Goal: Information Seeking & Learning: Learn about a topic

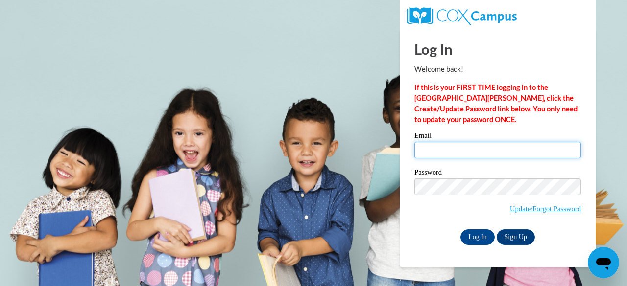
click at [426, 151] on input "Email" at bounding box center [497, 150] width 166 height 17
type input "jsteedly@ppmh.org"
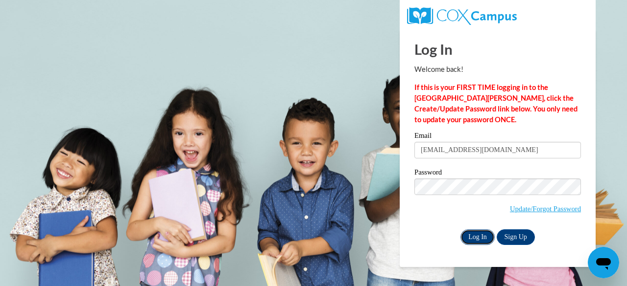
click at [479, 237] on input "Log In" at bounding box center [477, 238] width 34 height 16
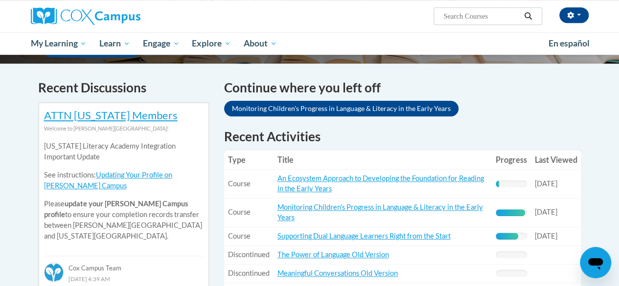
scroll to position [294, 0]
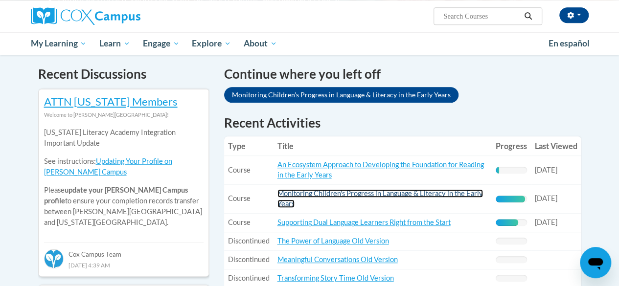
click at [364, 197] on link "Monitoring Children's Progress in Language & Literacy in the Early Years" at bounding box center [381, 198] width 206 height 19
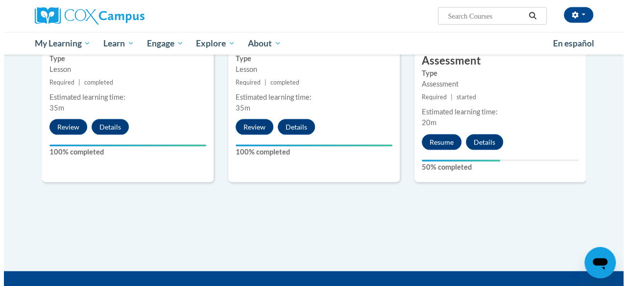
scroll to position [930, 0]
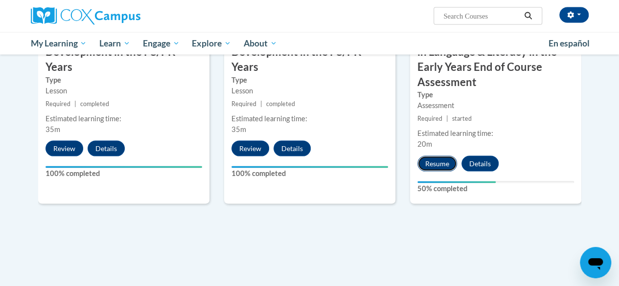
click at [436, 164] on button "Resume" at bounding box center [438, 164] width 40 height 16
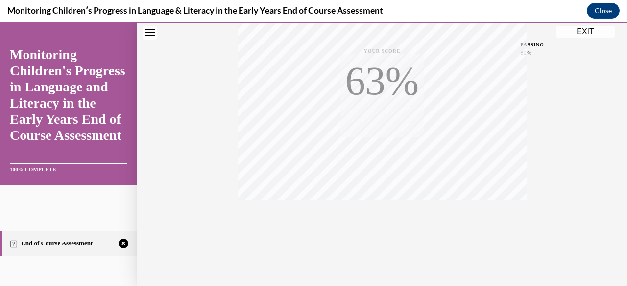
scroll to position [237, 0]
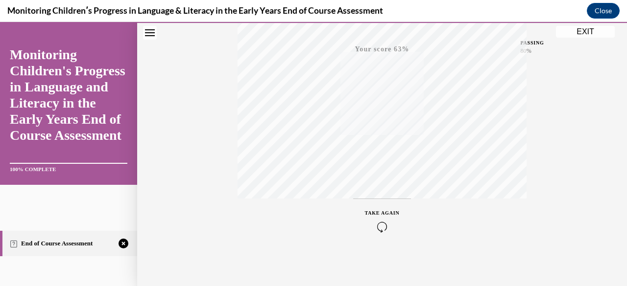
click at [377, 225] on icon "button" at bounding box center [382, 227] width 35 height 11
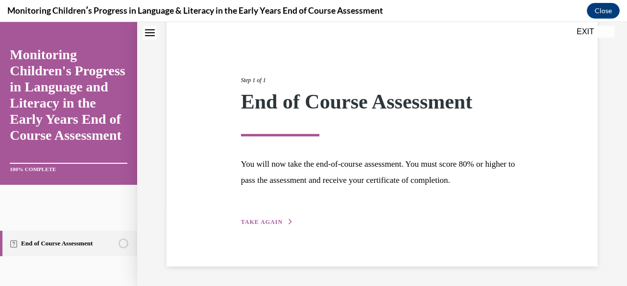
scroll to position [82, 0]
click at [256, 219] on button "TAKE AGAIN" at bounding box center [267, 222] width 52 height 9
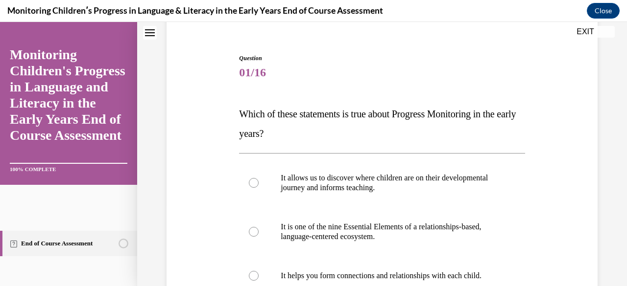
scroll to position [131, 0]
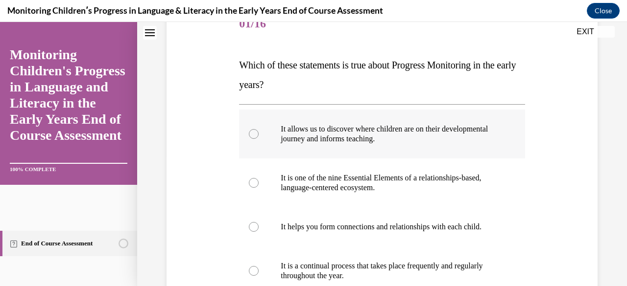
click at [251, 135] on div at bounding box center [254, 134] width 10 height 10
click at [251, 135] on input "It allows us to discover where children are on their developmental journey and …" at bounding box center [254, 134] width 10 height 10
radio input "true"
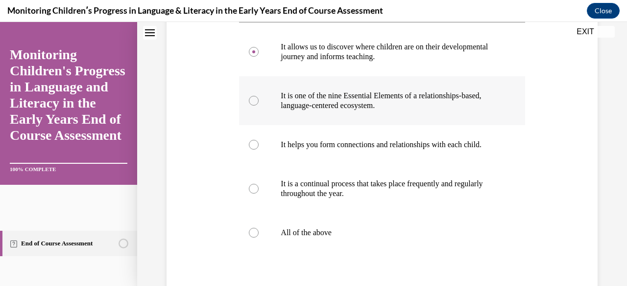
scroll to position [229, 0]
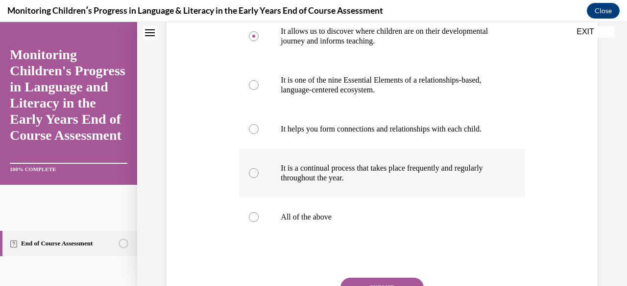
click at [255, 178] on div at bounding box center [254, 173] width 10 height 10
click at [255, 178] on input "It is a continual process that takes place frequently and regularly throughout …" at bounding box center [254, 173] width 10 height 10
radio input "true"
click at [253, 130] on div at bounding box center [254, 129] width 10 height 10
click at [253, 130] on input "It helps you form connections and relationships with each child." at bounding box center [254, 129] width 10 height 10
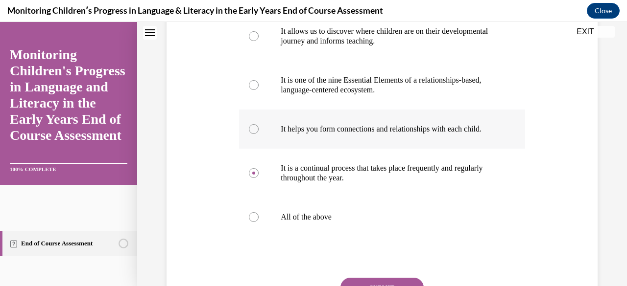
radio input "true"
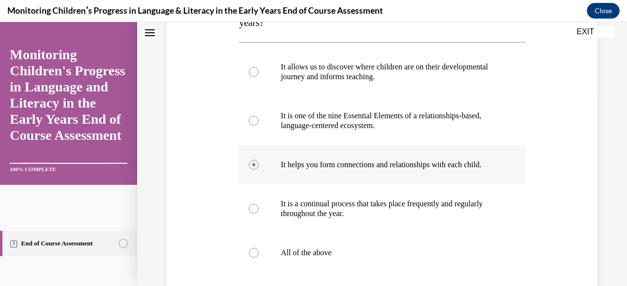
scroll to position [180, 0]
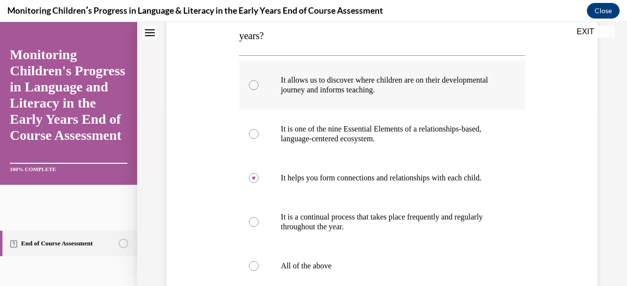
click at [254, 82] on div at bounding box center [254, 85] width 10 height 10
click at [254, 82] on input "It allows us to discover where children are on their developmental journey and …" at bounding box center [254, 85] width 10 height 10
radio input "true"
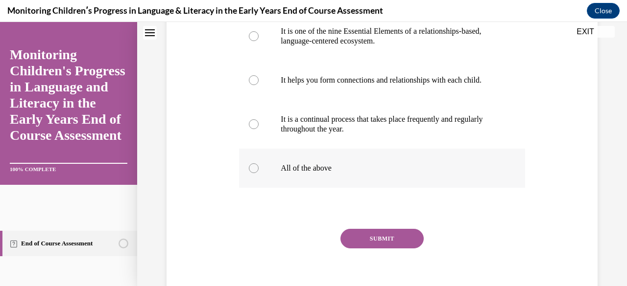
click at [255, 173] on div at bounding box center [254, 168] width 10 height 10
click at [255, 173] on input "All of the above" at bounding box center [254, 168] width 10 height 10
radio input "true"
click at [387, 249] on button "SUBMIT" at bounding box center [381, 239] width 83 height 20
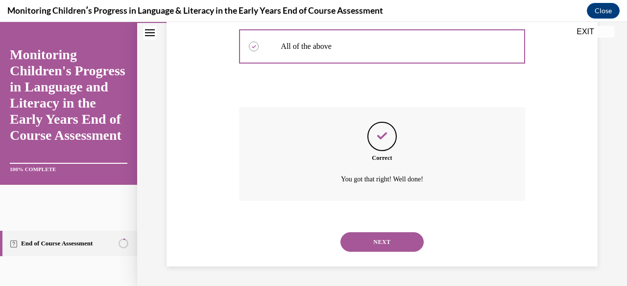
scroll to position [409, 0]
click at [386, 243] on button "NEXT" at bounding box center [381, 243] width 83 height 20
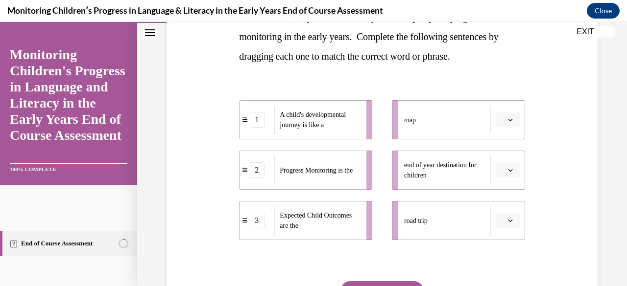
scroll to position [196, 0]
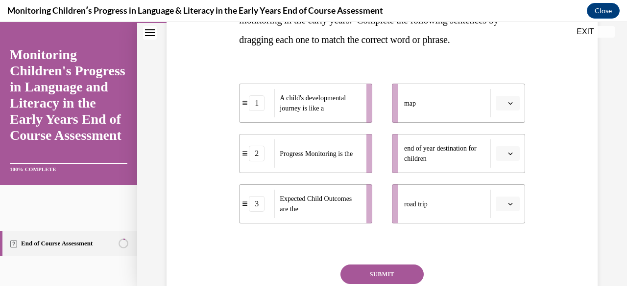
click at [508, 102] on icon "button" at bounding box center [510, 103] width 5 height 5
click at [503, 143] on div "1" at bounding box center [500, 145] width 24 height 20
click at [508, 102] on icon "button" at bounding box center [510, 103] width 4 height 2
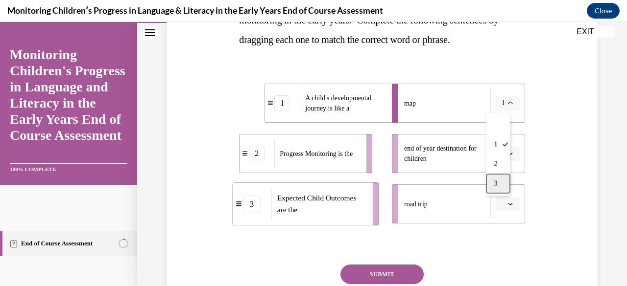
click at [504, 183] on div "3" at bounding box center [498, 184] width 24 height 20
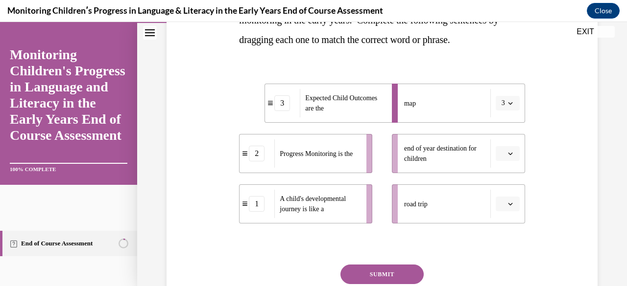
click at [507, 153] on button "button" at bounding box center [507, 153] width 24 height 15
click at [499, 232] on div "3" at bounding box center [500, 234] width 24 height 20
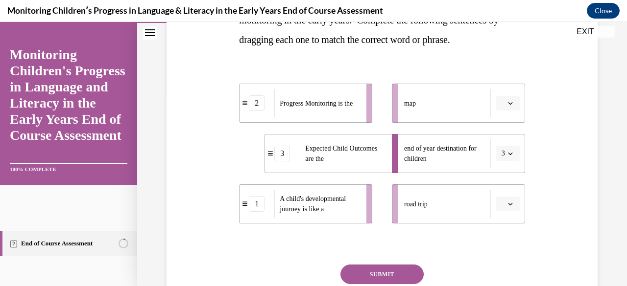
click at [508, 101] on icon "button" at bounding box center [510, 103] width 5 height 5
click at [503, 165] on div "2" at bounding box center [500, 164] width 24 height 20
click at [508, 206] on icon "button" at bounding box center [510, 204] width 5 height 5
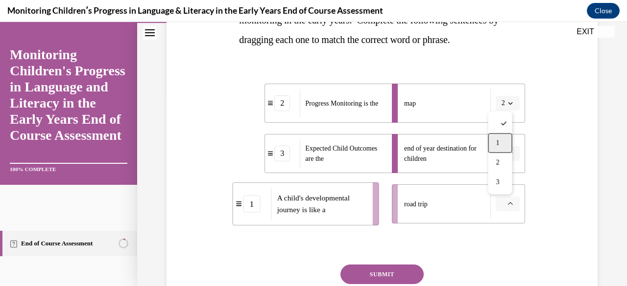
click at [499, 140] on div "1" at bounding box center [500, 144] width 24 height 20
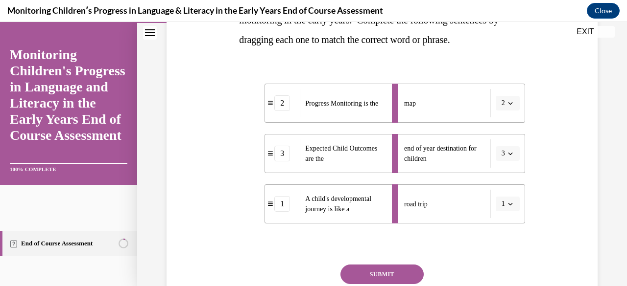
click at [377, 271] on button "SUBMIT" at bounding box center [381, 275] width 83 height 20
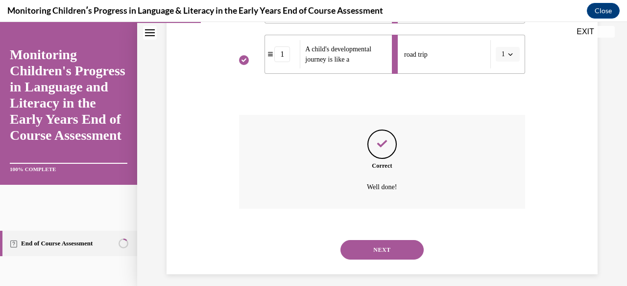
scroll to position [353, 0]
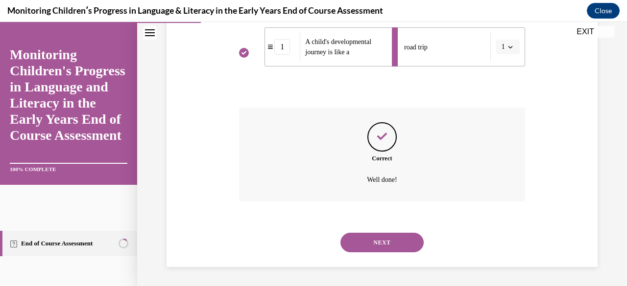
click at [385, 243] on button "NEXT" at bounding box center [381, 243] width 83 height 20
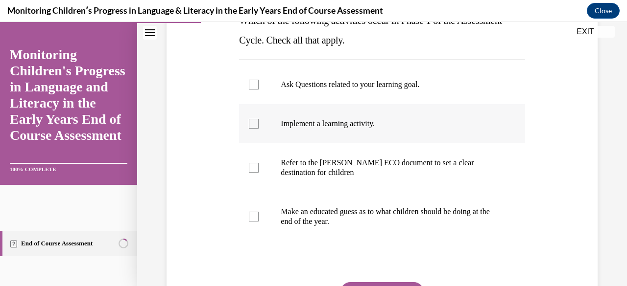
scroll to position [196, 0]
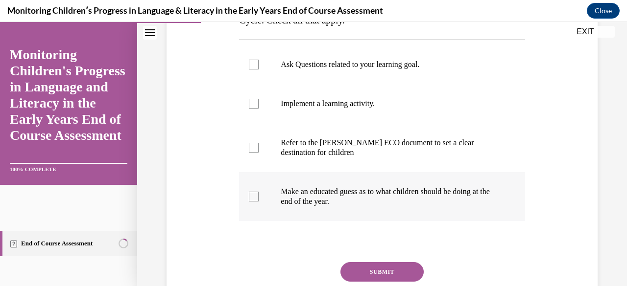
click at [254, 194] on div at bounding box center [254, 197] width 10 height 10
click at [254, 194] on input "Make an educated guess as to what children should be doing at the end of the ye…" at bounding box center [254, 197] width 10 height 10
checkbox input "true"
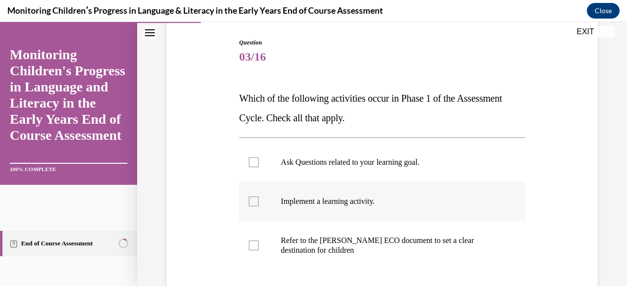
scroll to position [147, 0]
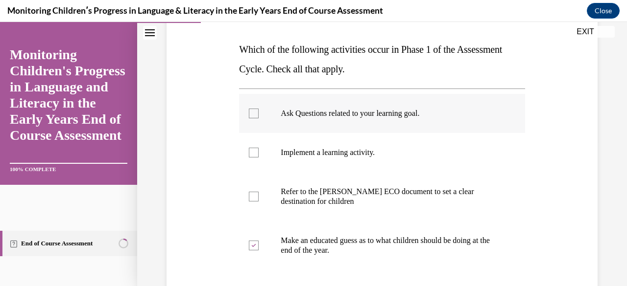
click at [251, 113] on div at bounding box center [254, 114] width 10 height 10
click at [251, 113] on input "Ask Questions related to your learning goal." at bounding box center [254, 114] width 10 height 10
checkbox input "true"
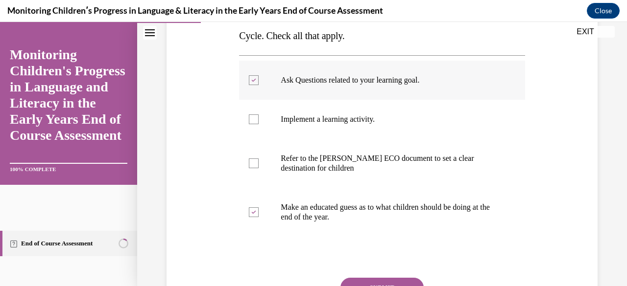
scroll to position [196, 0]
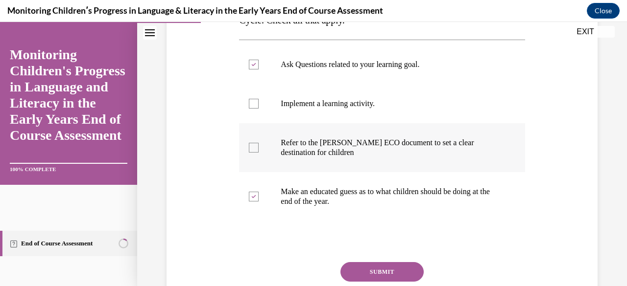
click at [254, 146] on div at bounding box center [254, 148] width 10 height 10
click at [254, 146] on input "Refer to the Rollins ECO document to set a clear destination for children" at bounding box center [254, 148] width 10 height 10
checkbox input "true"
click at [253, 102] on div at bounding box center [254, 104] width 10 height 10
click at [253, 102] on input "Implement a learning activity." at bounding box center [254, 104] width 10 height 10
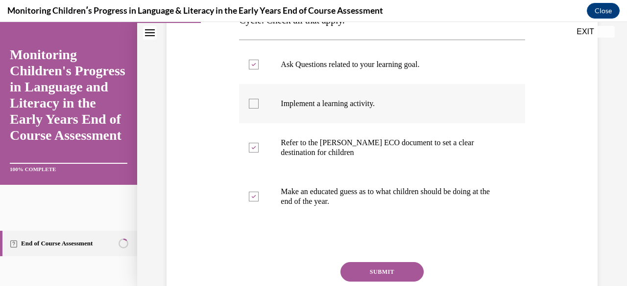
checkbox input "true"
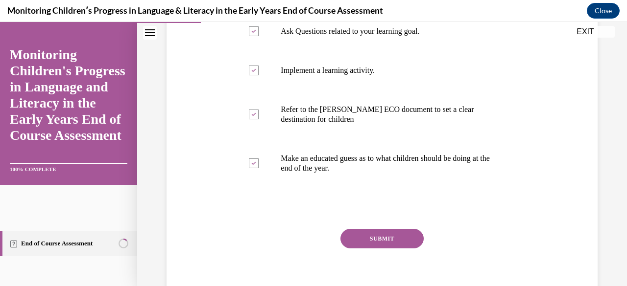
scroll to position [245, 0]
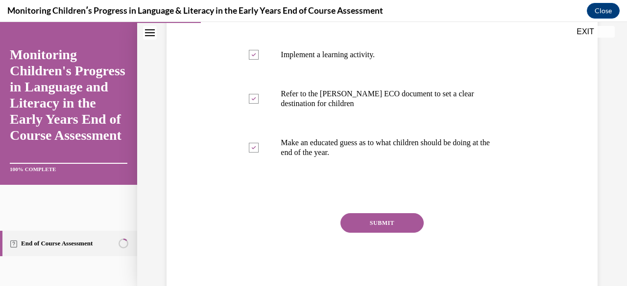
click at [366, 224] on button "SUBMIT" at bounding box center [381, 223] width 83 height 20
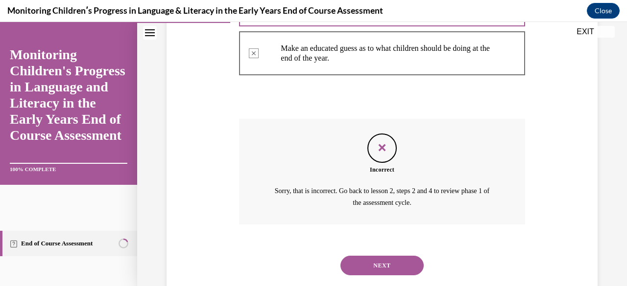
scroll to position [362, 0]
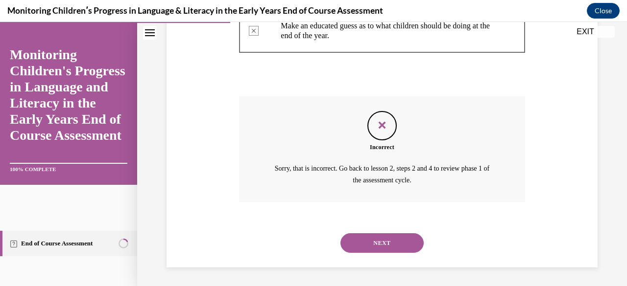
click at [387, 249] on button "NEXT" at bounding box center [381, 243] width 83 height 20
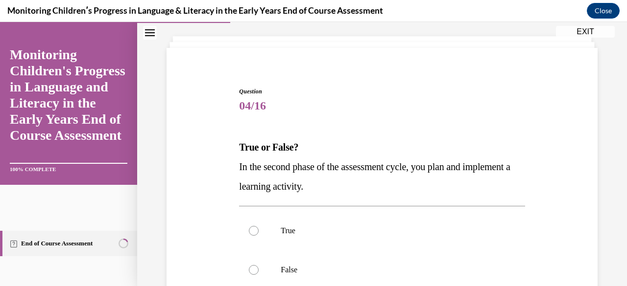
scroll to position [98, 0]
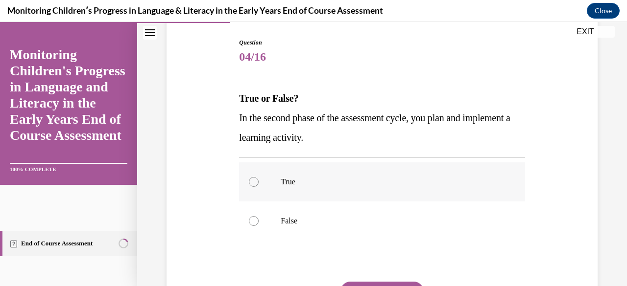
click at [251, 181] on div at bounding box center [254, 182] width 10 height 10
click at [251, 181] on input "True" at bounding box center [254, 182] width 10 height 10
radio input "true"
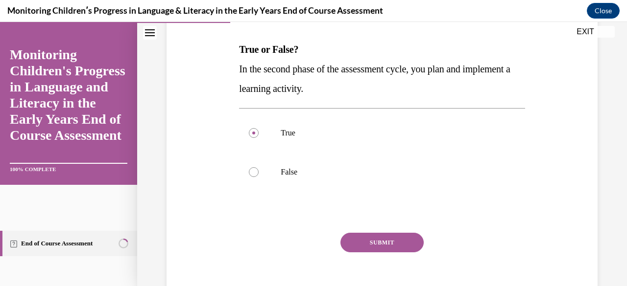
click at [383, 245] on button "SUBMIT" at bounding box center [381, 243] width 83 height 20
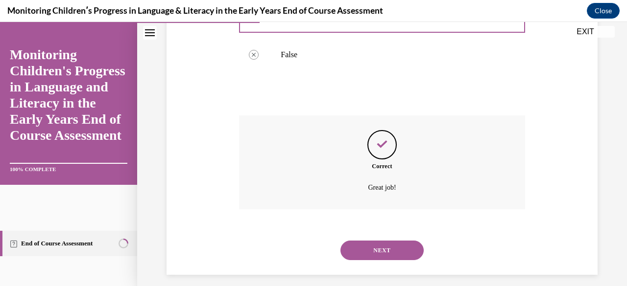
scroll to position [272, 0]
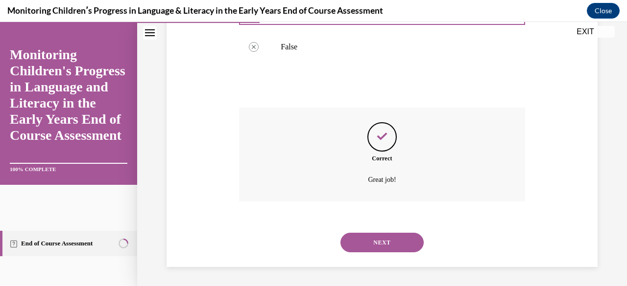
click at [383, 245] on button "NEXT" at bounding box center [381, 243] width 83 height 20
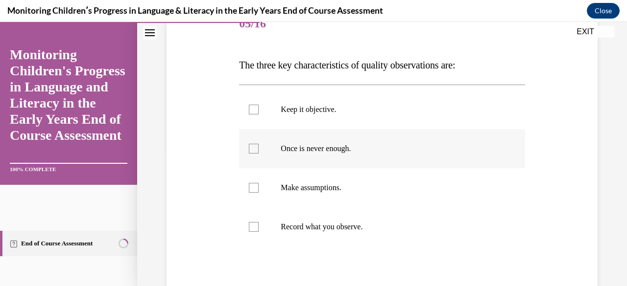
scroll to position [147, 0]
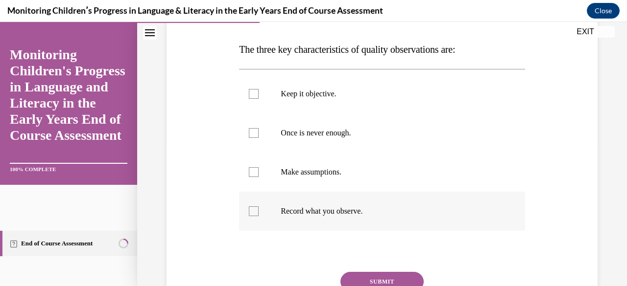
click at [254, 211] on div at bounding box center [254, 212] width 10 height 10
click at [254, 211] on input "Record what you observe." at bounding box center [254, 212] width 10 height 10
checkbox input "true"
click at [253, 94] on div at bounding box center [254, 94] width 10 height 10
click at [253, 94] on input "Keep it objective." at bounding box center [254, 94] width 10 height 10
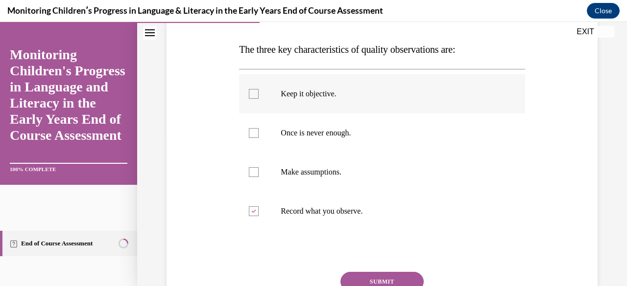
checkbox input "true"
click at [370, 279] on button "SUBMIT" at bounding box center [381, 282] width 83 height 20
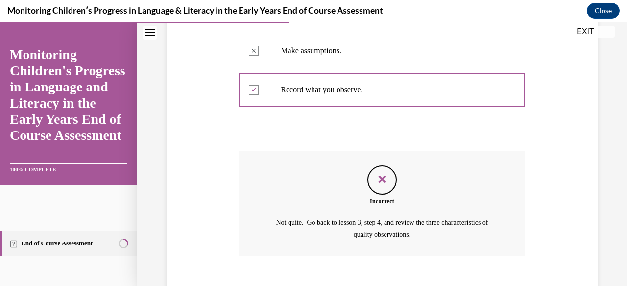
scroll to position [323, 0]
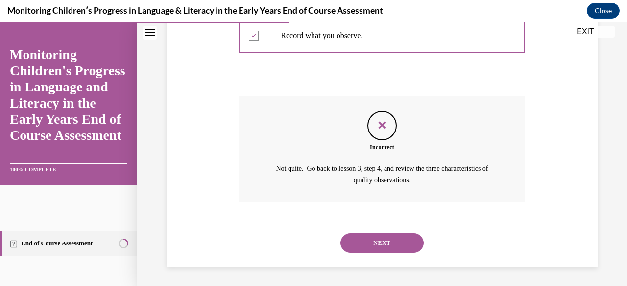
click at [385, 245] on button "NEXT" at bounding box center [381, 243] width 83 height 20
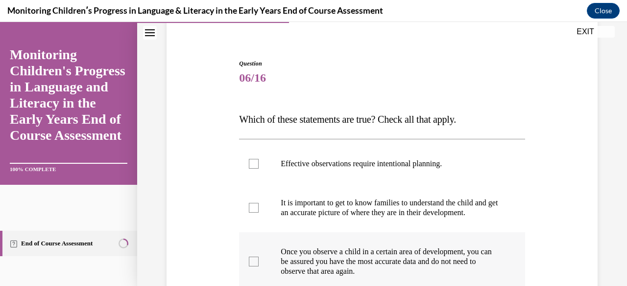
scroll to position [98, 0]
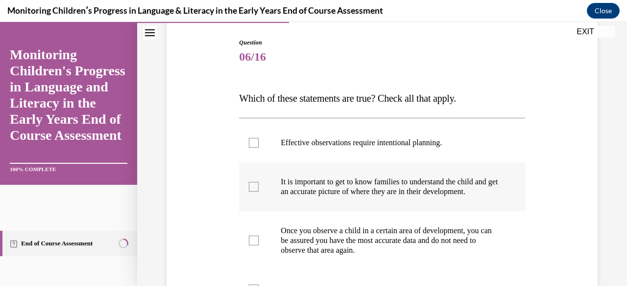
click at [252, 191] on div at bounding box center [254, 187] width 10 height 10
click at [252, 191] on input "It is important to get to know families to understand the child and get an accu…" at bounding box center [254, 187] width 10 height 10
checkbox input "true"
click at [250, 141] on div at bounding box center [254, 143] width 10 height 10
click at [250, 141] on input "Effective observations require intentional planning." at bounding box center [254, 143] width 10 height 10
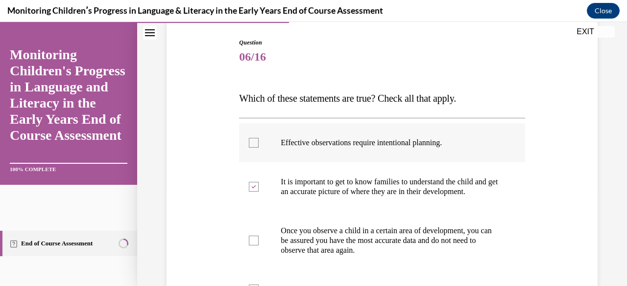
checkbox input "true"
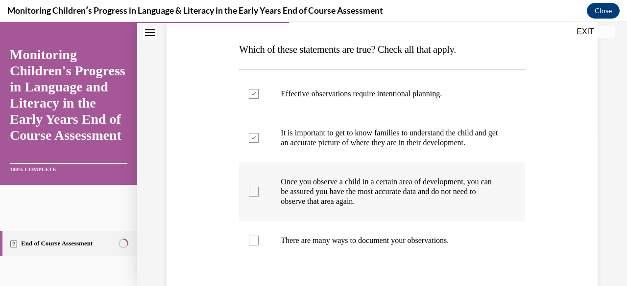
scroll to position [196, 0]
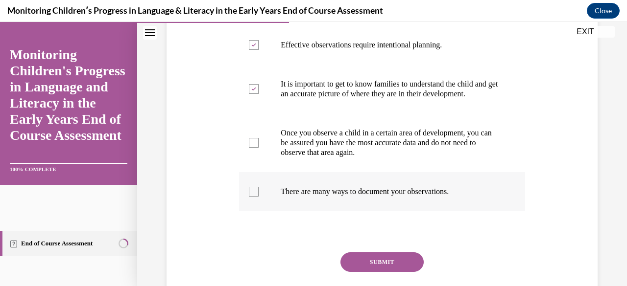
click at [254, 197] on div at bounding box center [254, 192] width 10 height 10
click at [254, 197] on input "There are many ways to document your observations." at bounding box center [254, 192] width 10 height 10
checkbox input "true"
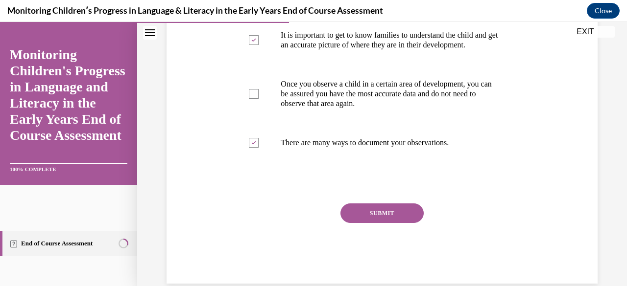
click at [364, 223] on button "SUBMIT" at bounding box center [381, 214] width 83 height 20
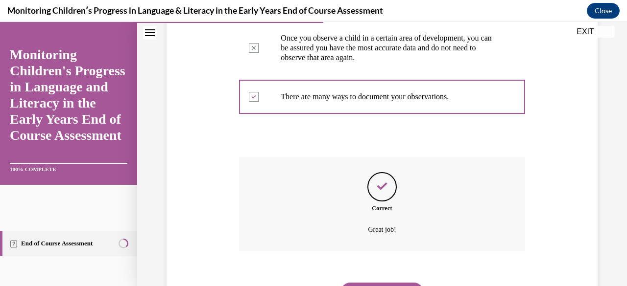
scroll to position [350, 0]
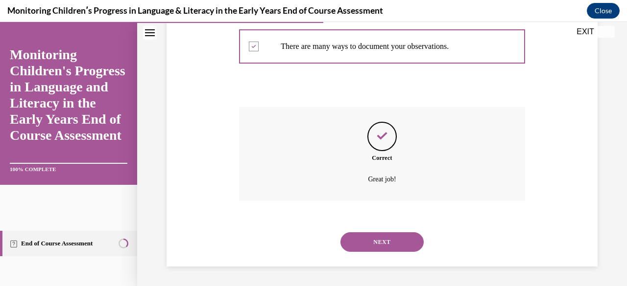
click at [375, 243] on button "NEXT" at bounding box center [381, 243] width 83 height 20
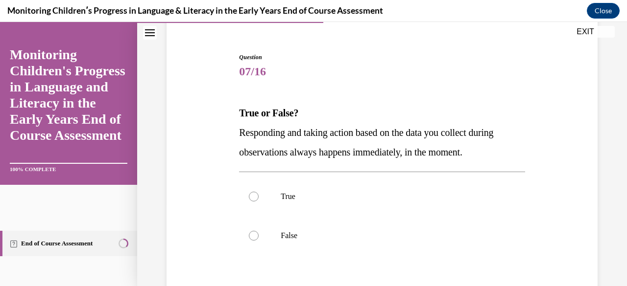
scroll to position [98, 0]
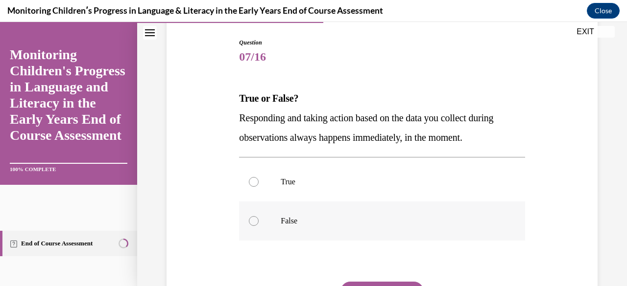
click at [252, 220] on div at bounding box center [254, 221] width 10 height 10
click at [252, 220] on input "False" at bounding box center [254, 221] width 10 height 10
radio input "true"
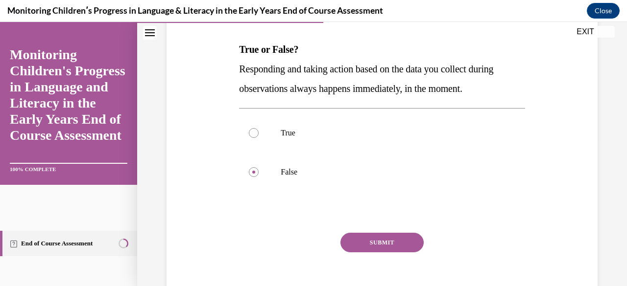
click at [353, 238] on button "SUBMIT" at bounding box center [381, 243] width 83 height 20
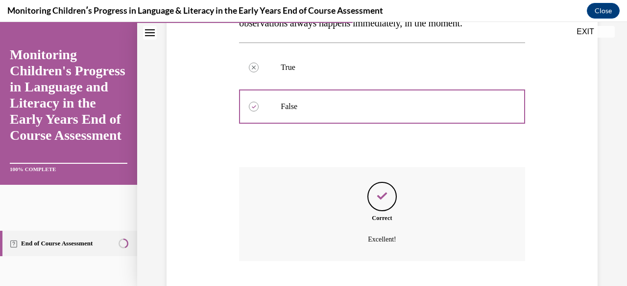
scroll to position [272, 0]
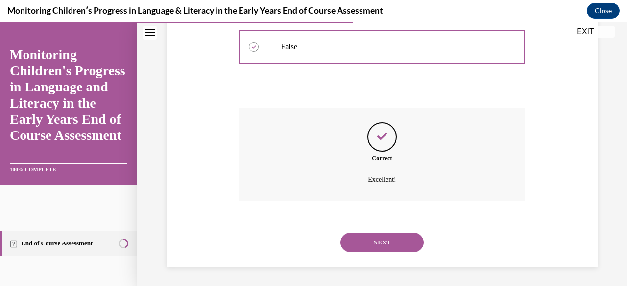
click at [368, 245] on button "NEXT" at bounding box center [381, 243] width 83 height 20
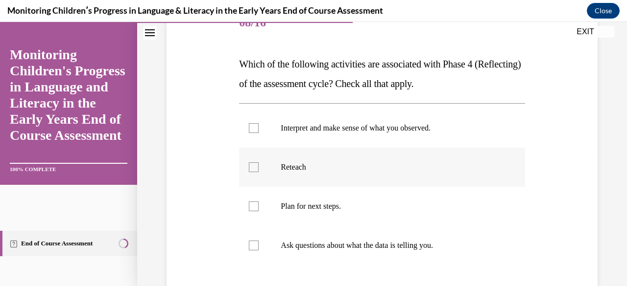
scroll to position [147, 0]
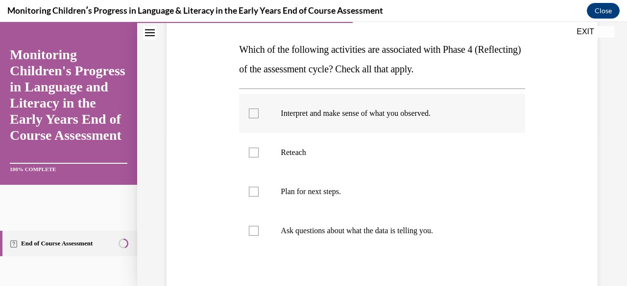
click at [253, 111] on div at bounding box center [254, 114] width 10 height 10
click at [253, 111] on input "Interpret and make sense of what you observed." at bounding box center [254, 114] width 10 height 10
checkbox input "true"
click at [251, 190] on div at bounding box center [254, 192] width 10 height 10
click at [251, 190] on input "Plan for next steps." at bounding box center [254, 192] width 10 height 10
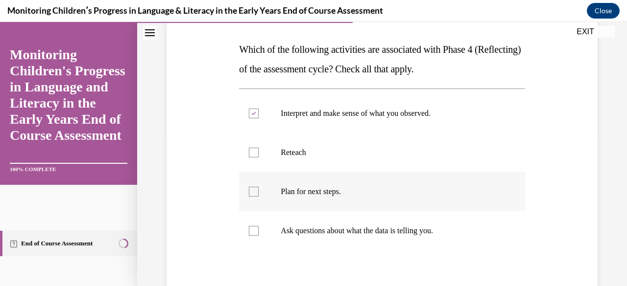
checkbox input "true"
click at [252, 226] on div at bounding box center [254, 231] width 10 height 10
click at [252, 226] on input "Ask questions about what the data is telling you." at bounding box center [254, 231] width 10 height 10
checkbox input "true"
click at [251, 151] on div at bounding box center [254, 153] width 10 height 10
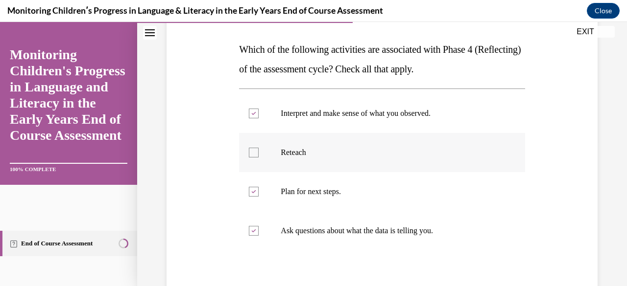
click at [251, 151] on input "Reteach" at bounding box center [254, 153] width 10 height 10
checkbox input "true"
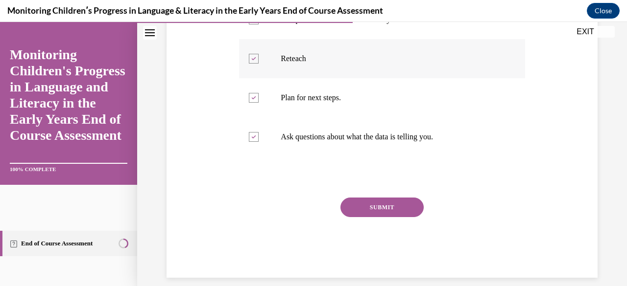
scroll to position [245, 0]
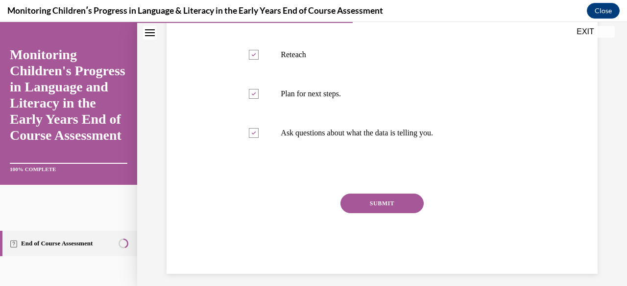
click at [389, 202] on button "SUBMIT" at bounding box center [381, 204] width 83 height 20
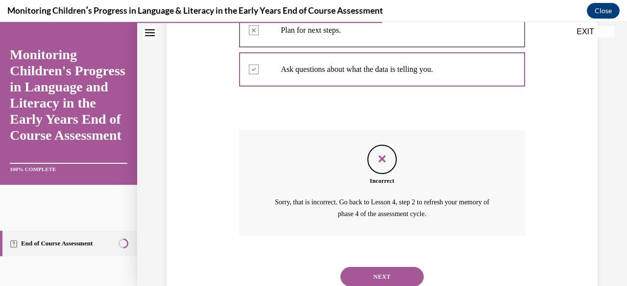
scroll to position [342, 0]
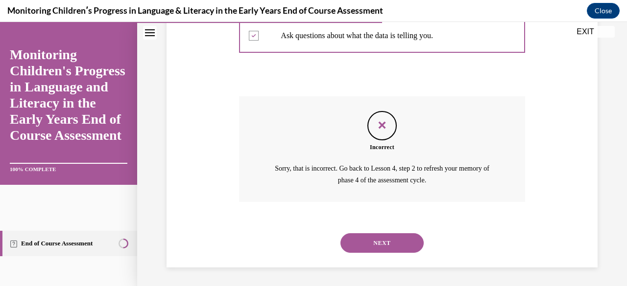
click at [393, 245] on button "NEXT" at bounding box center [381, 243] width 83 height 20
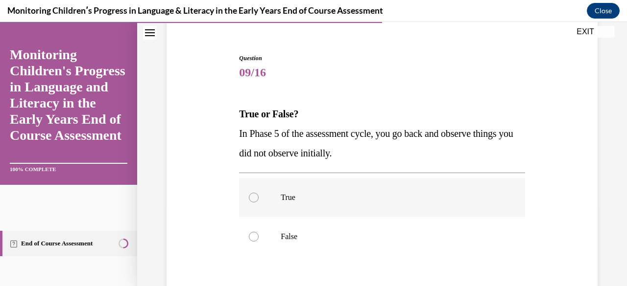
scroll to position [98, 0]
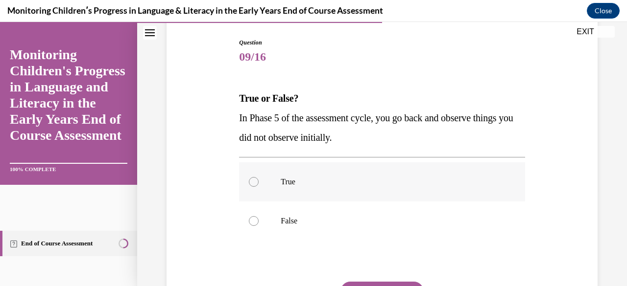
click at [251, 180] on div at bounding box center [254, 182] width 10 height 10
click at [251, 180] on input "True" at bounding box center [254, 182] width 10 height 10
radio input "true"
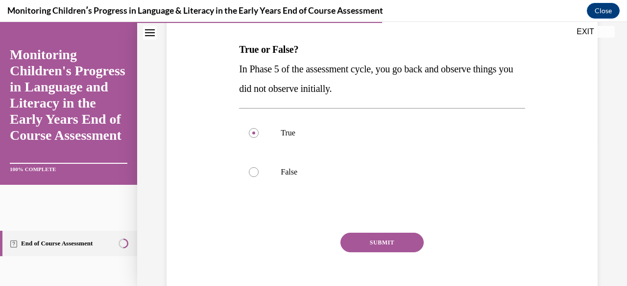
click at [394, 238] on button "SUBMIT" at bounding box center [381, 243] width 83 height 20
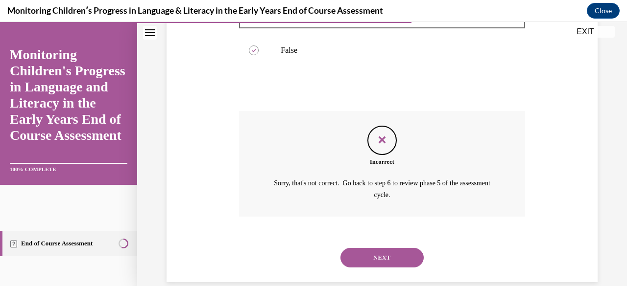
scroll to position [283, 0]
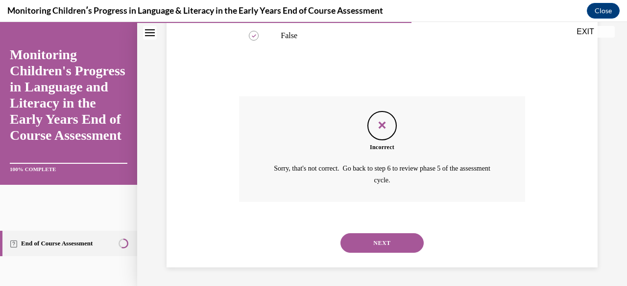
click at [384, 238] on button "NEXT" at bounding box center [381, 243] width 83 height 20
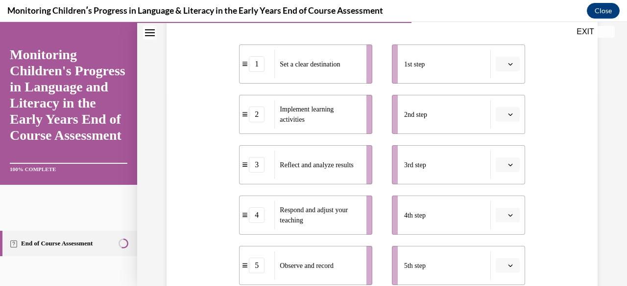
scroll to position [147, 0]
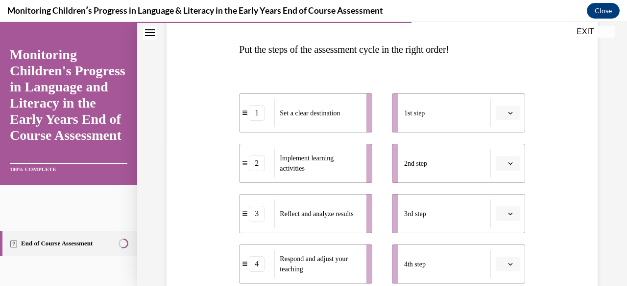
click at [508, 113] on icon "button" at bounding box center [510, 113] width 4 height 2
click at [497, 152] on span "1" at bounding box center [496, 154] width 3 height 8
click at [508, 165] on icon "button" at bounding box center [510, 163] width 5 height 5
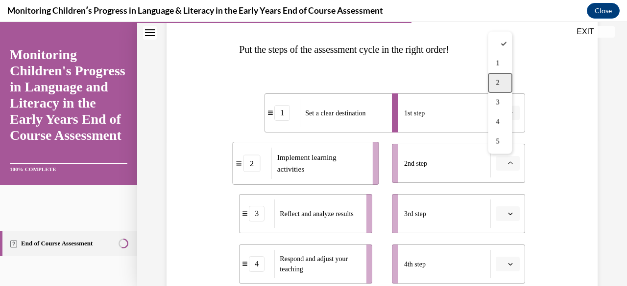
click at [502, 85] on div "2" at bounding box center [500, 83] width 24 height 20
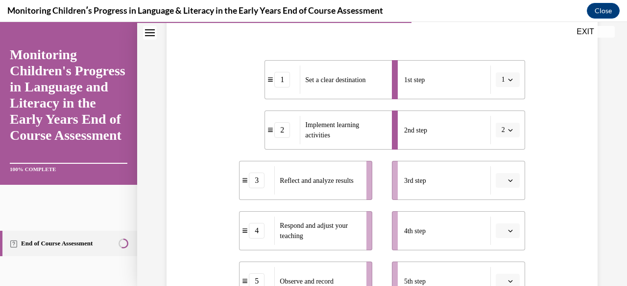
scroll to position [196, 0]
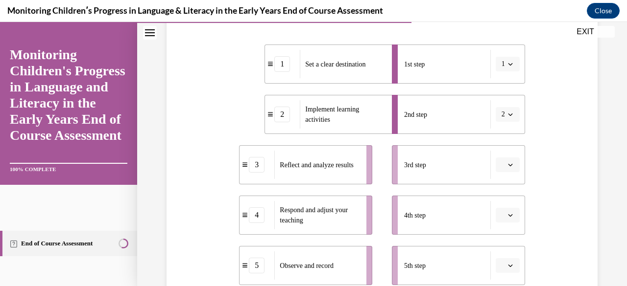
click at [507, 164] on span "button" at bounding box center [510, 165] width 7 height 7
click at [497, 102] on span "3" at bounding box center [496, 104] width 3 height 8
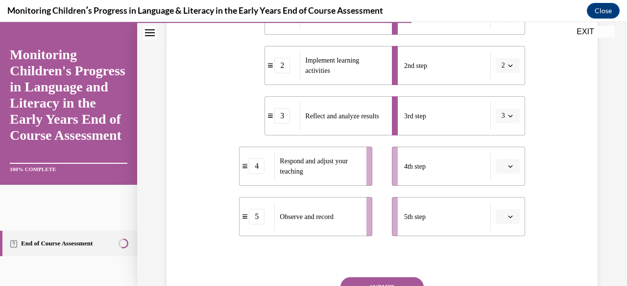
click at [508, 219] on icon "button" at bounding box center [510, 216] width 5 height 5
click at [502, 191] on div "5" at bounding box center [500, 196] width 24 height 20
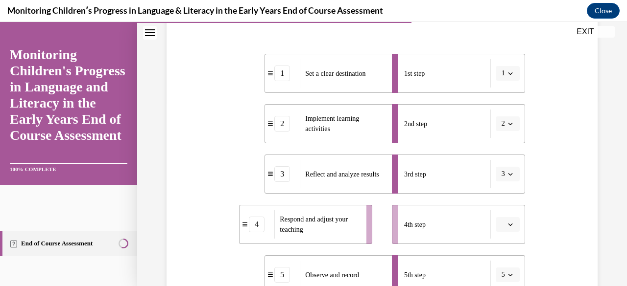
scroll to position [196, 0]
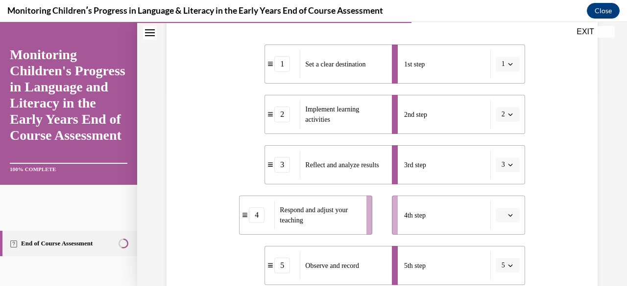
click at [508, 164] on icon "button" at bounding box center [510, 165] width 5 height 5
click at [499, 143] on div "5" at bounding box center [498, 144] width 24 height 20
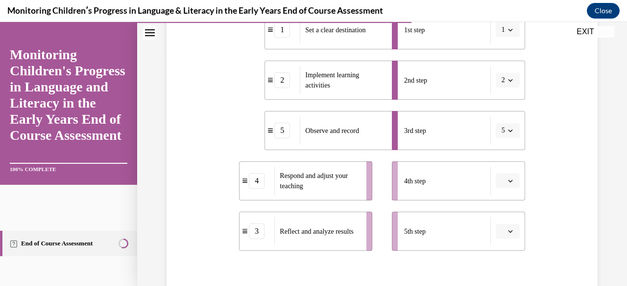
scroll to position [245, 0]
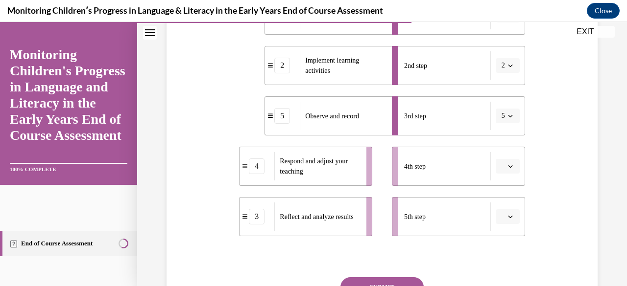
click at [508, 217] on icon "button" at bounding box center [510, 216] width 5 height 5
click at [505, 179] on div "4" at bounding box center [500, 176] width 24 height 20
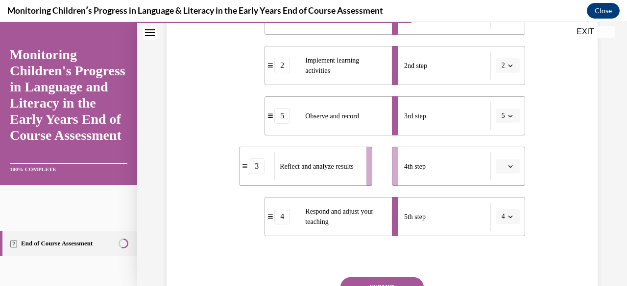
click at [507, 165] on span "button" at bounding box center [510, 166] width 7 height 7
click at [506, 123] on div "4" at bounding box center [500, 126] width 24 height 20
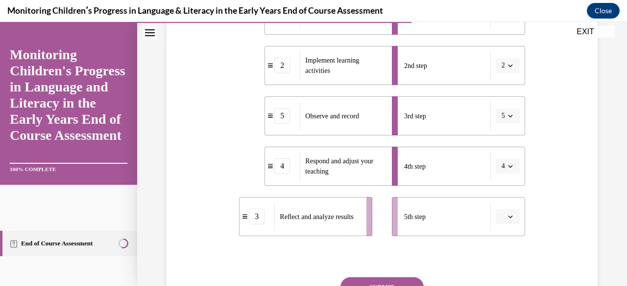
click at [508, 218] on icon "button" at bounding box center [510, 216] width 5 height 5
click at [503, 193] on div "5" at bounding box center [500, 196] width 24 height 20
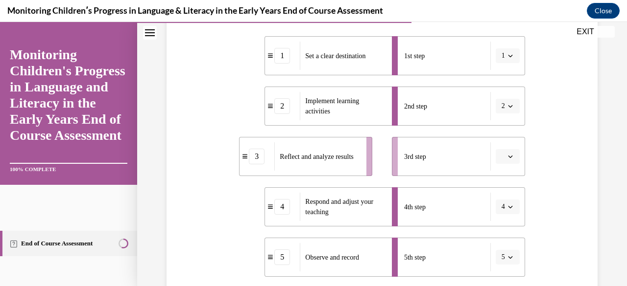
scroll to position [294, 0]
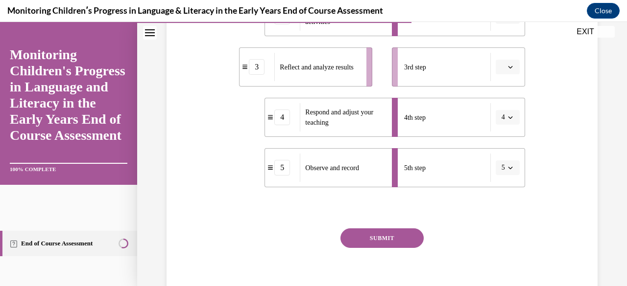
click at [374, 239] on button "SUBMIT" at bounding box center [381, 239] width 83 height 20
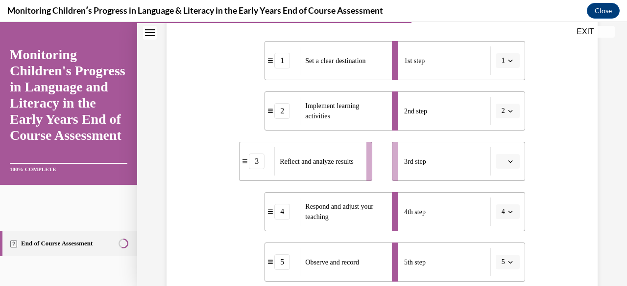
scroll to position [196, 0]
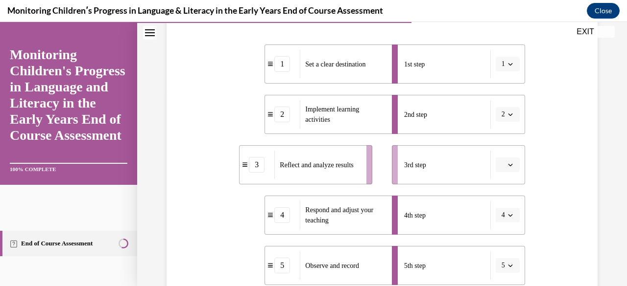
click at [508, 166] on button "button" at bounding box center [507, 165] width 24 height 15
click at [508, 102] on div "3" at bounding box center [500, 104] width 24 height 20
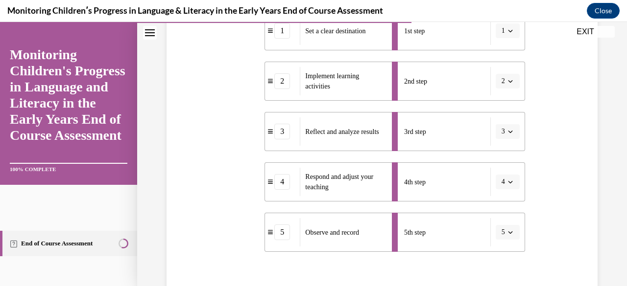
scroll to position [245, 0]
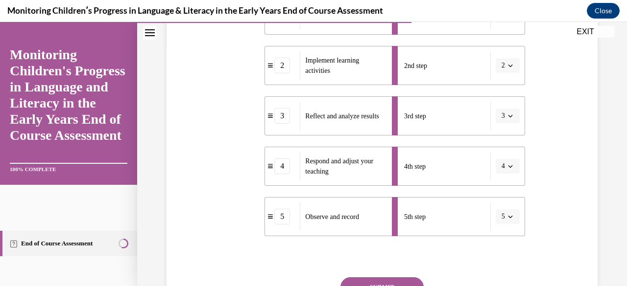
click at [508, 115] on icon "button" at bounding box center [510, 116] width 5 height 5
click at [496, 235] on span "5" at bounding box center [494, 236] width 3 height 8
click at [508, 167] on icon "button" at bounding box center [510, 166] width 4 height 2
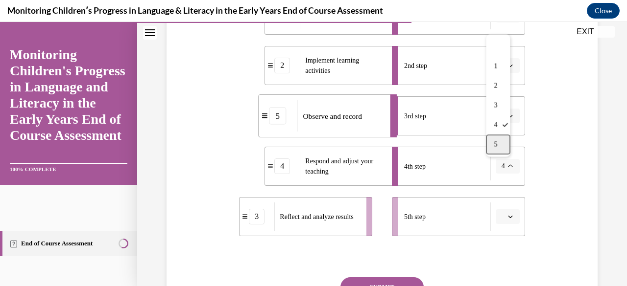
click at [500, 145] on div "5" at bounding box center [498, 145] width 24 height 20
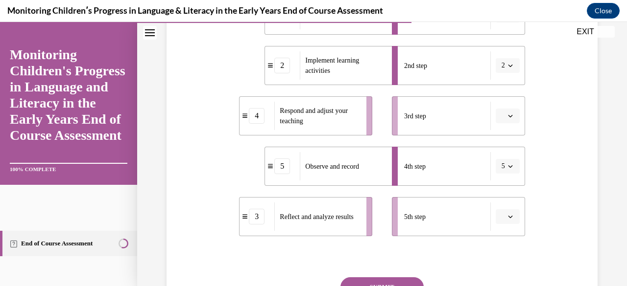
click at [508, 116] on icon "button" at bounding box center [510, 116] width 4 height 2
click at [496, 193] on span "3" at bounding box center [496, 196] width 3 height 8
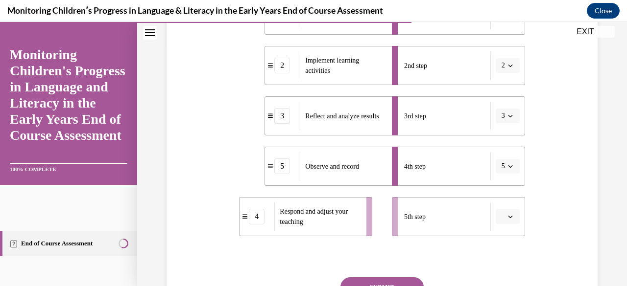
click at [508, 167] on icon "button" at bounding box center [510, 166] width 4 height 2
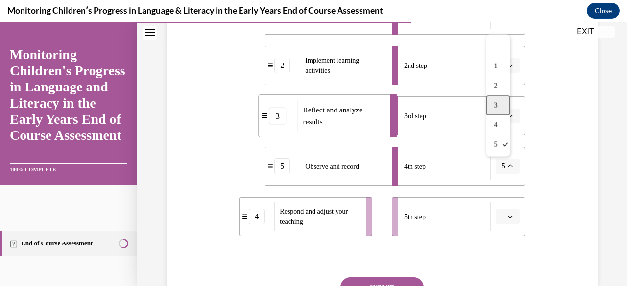
click at [493, 104] on span "3" at bounding box center [494, 106] width 3 height 8
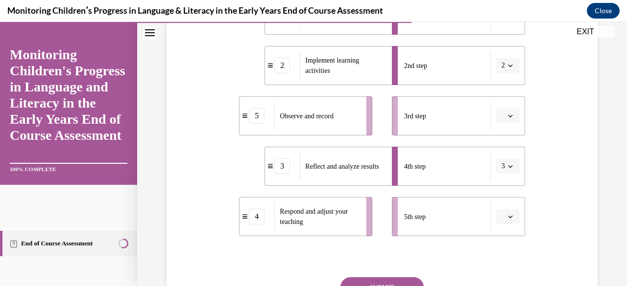
click at [512, 118] on button "button" at bounding box center [507, 116] width 24 height 15
click at [506, 212] on div "4" at bounding box center [500, 216] width 24 height 20
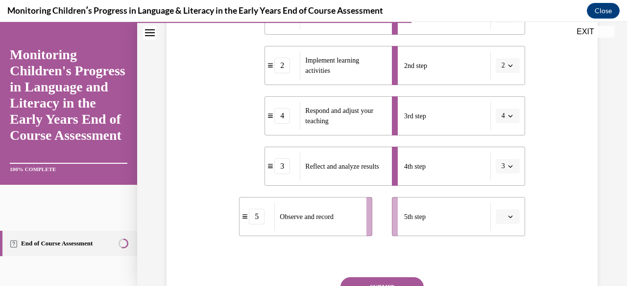
click at [508, 116] on icon "button" at bounding box center [510, 116] width 5 height 5
click at [496, 236] on span "5" at bounding box center [494, 236] width 3 height 8
click at [508, 215] on icon "button" at bounding box center [510, 216] width 5 height 5
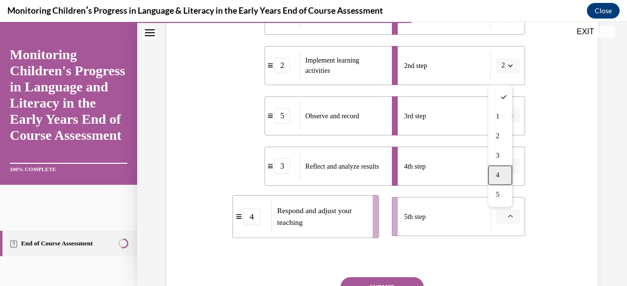
click at [505, 173] on div "4" at bounding box center [500, 176] width 24 height 20
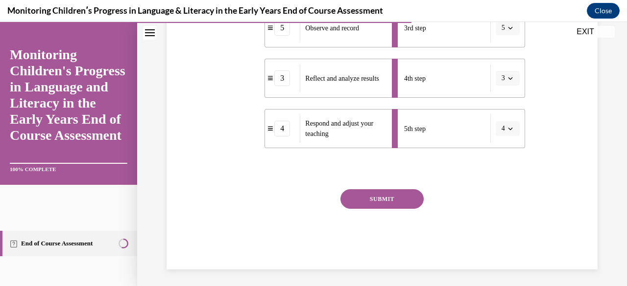
scroll to position [335, 0]
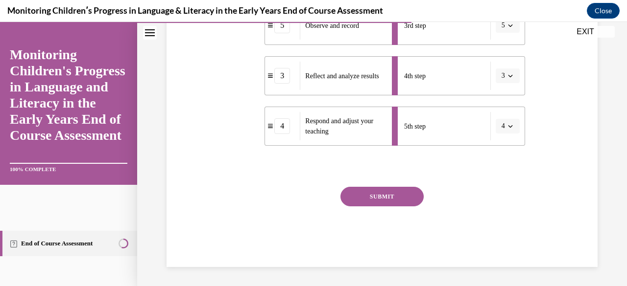
click at [397, 198] on button "SUBMIT" at bounding box center [381, 197] width 83 height 20
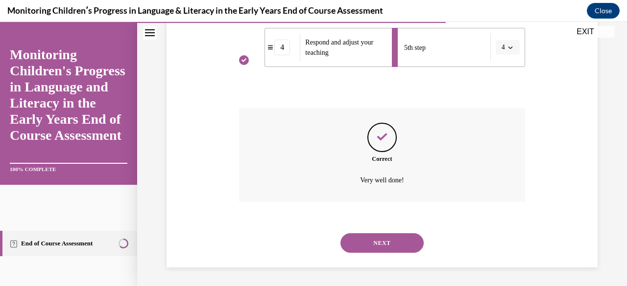
scroll to position [415, 0]
click at [384, 242] on button "NEXT" at bounding box center [381, 243] width 83 height 20
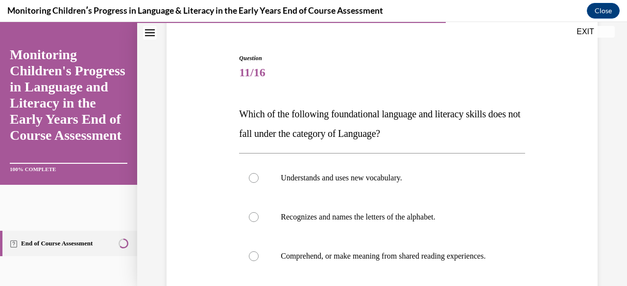
scroll to position [98, 0]
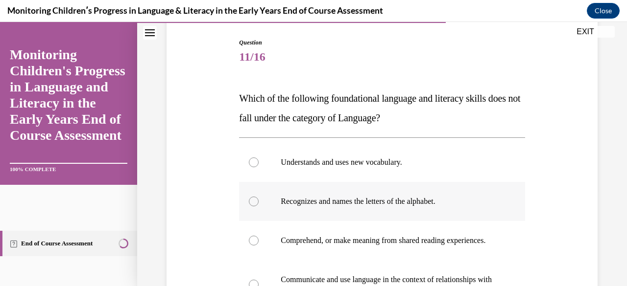
click at [253, 201] on div at bounding box center [254, 202] width 10 height 10
click at [253, 201] on input "Recognizes and names the letters of the alphabet." at bounding box center [254, 202] width 10 height 10
radio input "true"
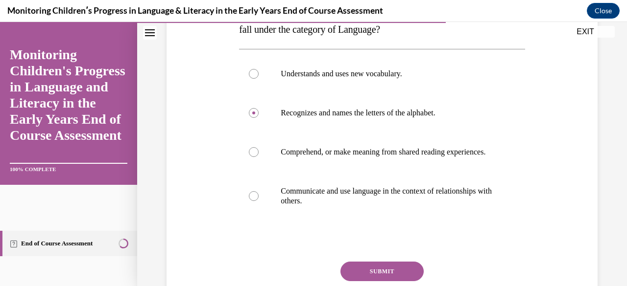
scroll to position [196, 0]
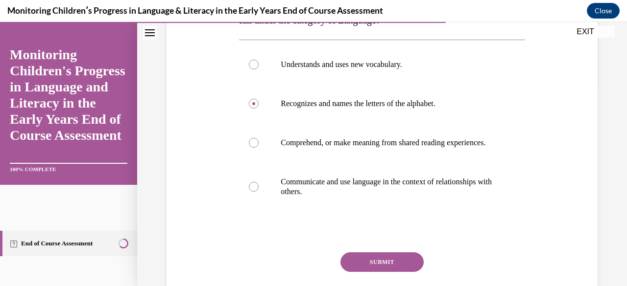
click at [370, 272] on button "SUBMIT" at bounding box center [381, 263] width 83 height 20
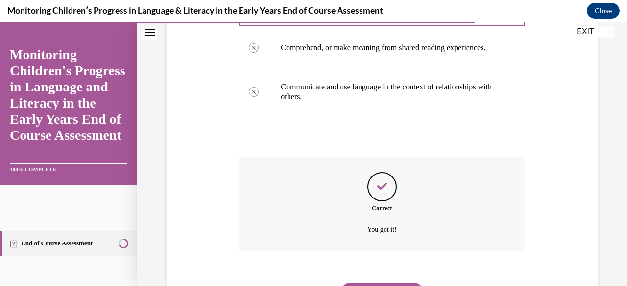
scroll to position [350, 0]
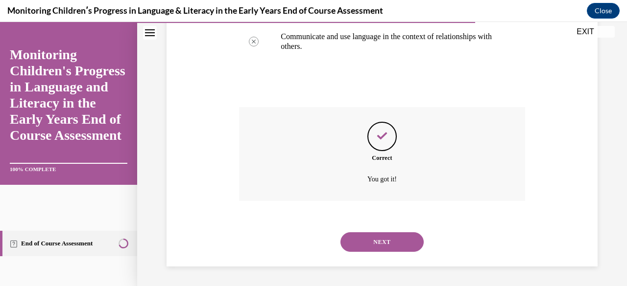
click at [386, 240] on button "NEXT" at bounding box center [381, 243] width 83 height 20
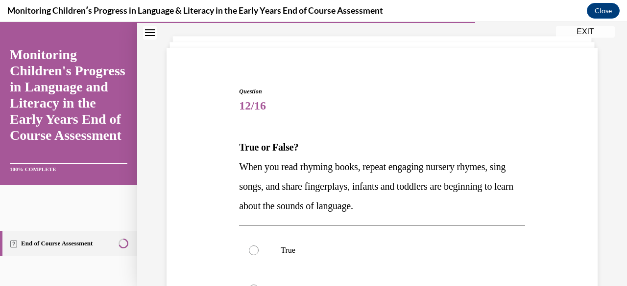
scroll to position [98, 0]
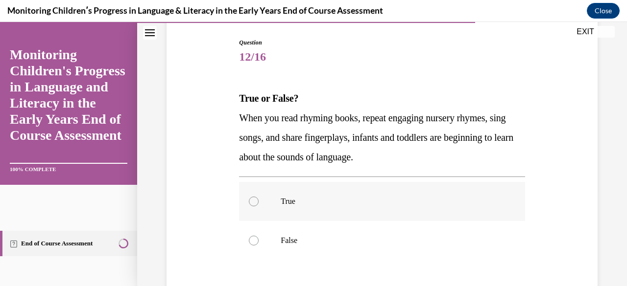
click at [249, 201] on div at bounding box center [254, 202] width 10 height 10
click at [249, 201] on input "True" at bounding box center [254, 202] width 10 height 10
radio input "true"
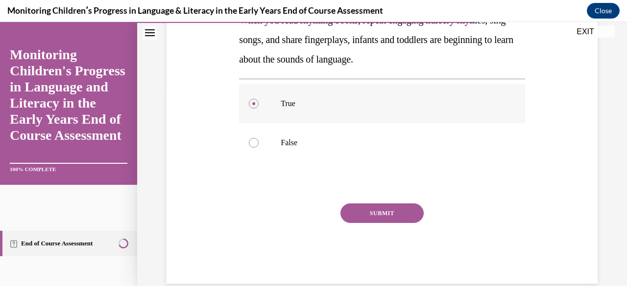
click at [379, 213] on button "SUBMIT" at bounding box center [381, 214] width 83 height 20
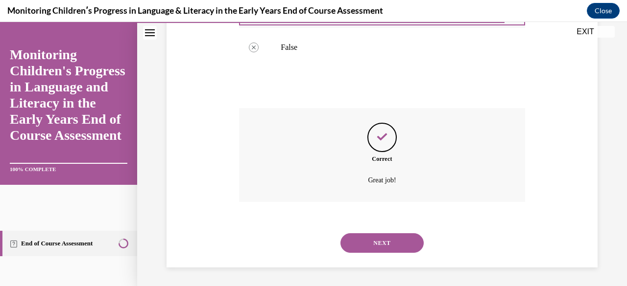
scroll to position [292, 0]
click at [372, 240] on button "NEXT" at bounding box center [381, 243] width 83 height 20
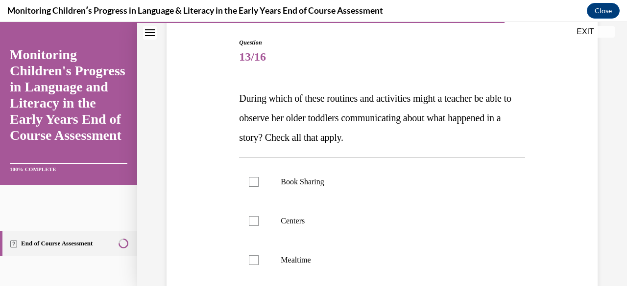
scroll to position [147, 0]
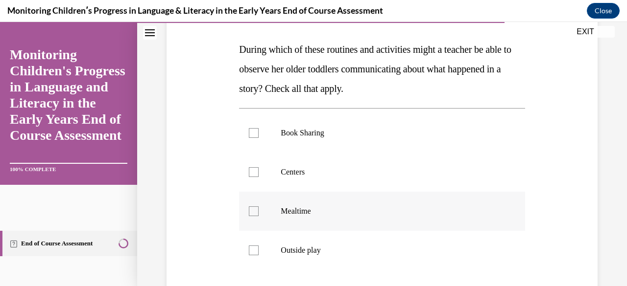
click at [250, 207] on div at bounding box center [254, 212] width 10 height 10
click at [250, 207] on input "Mealtime" at bounding box center [254, 212] width 10 height 10
checkbox input "true"
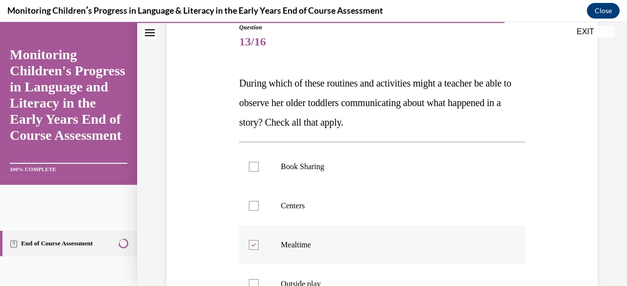
scroll to position [98, 0]
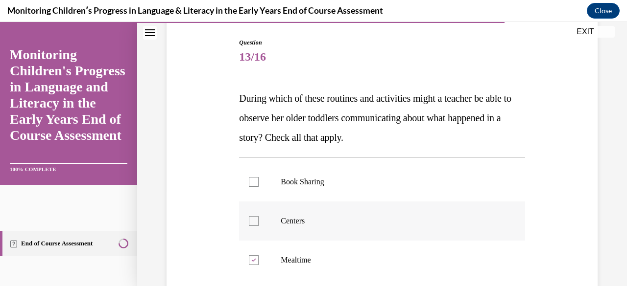
click at [251, 219] on div at bounding box center [254, 221] width 10 height 10
click at [251, 219] on input "Centers" at bounding box center [254, 221] width 10 height 10
checkbox input "true"
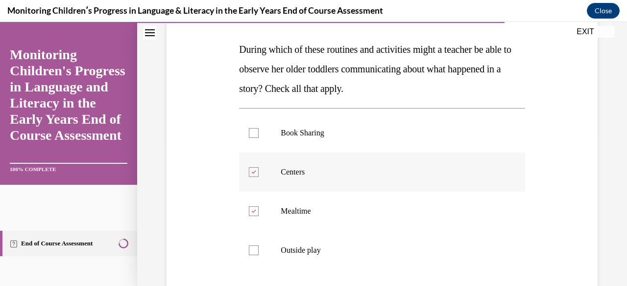
scroll to position [196, 0]
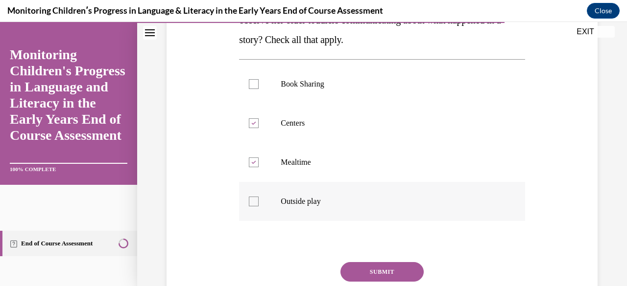
click at [252, 199] on div at bounding box center [254, 202] width 10 height 10
click at [252, 199] on input "Outside play" at bounding box center [254, 202] width 10 height 10
checkbox input "true"
click at [388, 271] on button "SUBMIT" at bounding box center [381, 272] width 83 height 20
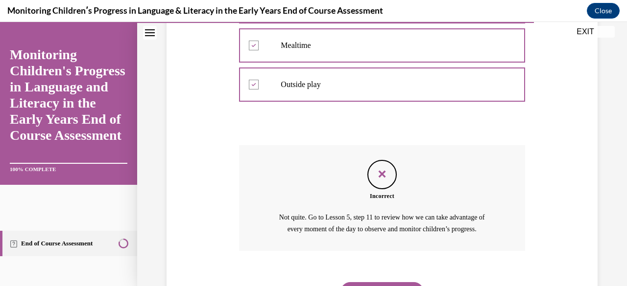
scroll to position [362, 0]
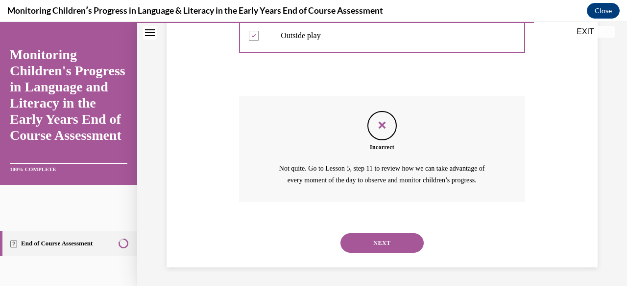
click at [399, 246] on button "NEXT" at bounding box center [381, 243] width 83 height 20
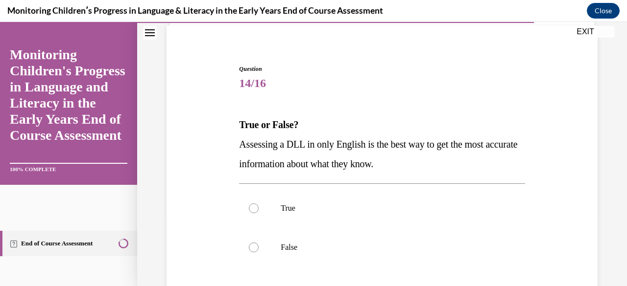
scroll to position [98, 0]
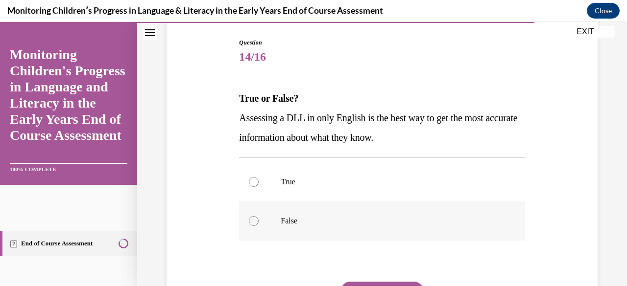
click at [252, 219] on div at bounding box center [254, 221] width 10 height 10
click at [252, 219] on input "False" at bounding box center [254, 221] width 10 height 10
radio input "true"
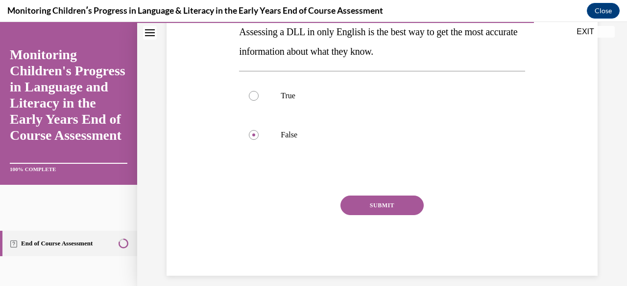
scroll to position [193, 0]
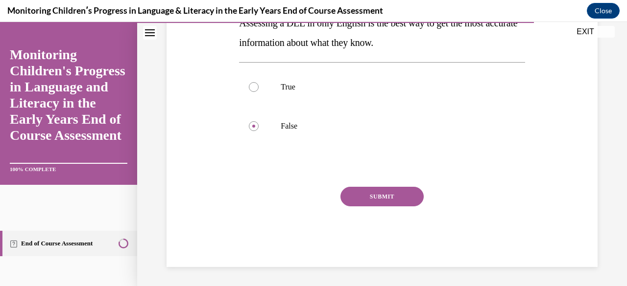
click at [403, 194] on button "SUBMIT" at bounding box center [381, 197] width 83 height 20
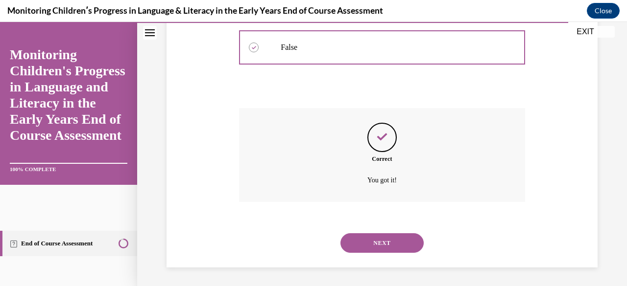
scroll to position [272, 0]
click at [387, 239] on button "NEXT" at bounding box center [381, 243] width 83 height 20
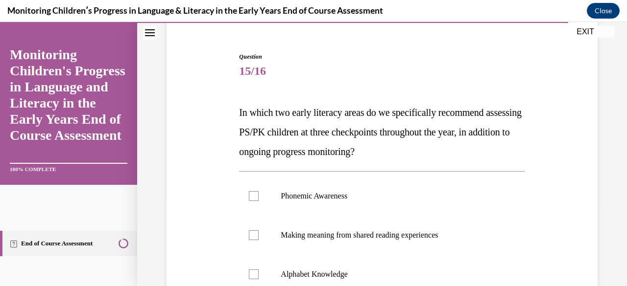
scroll to position [98, 0]
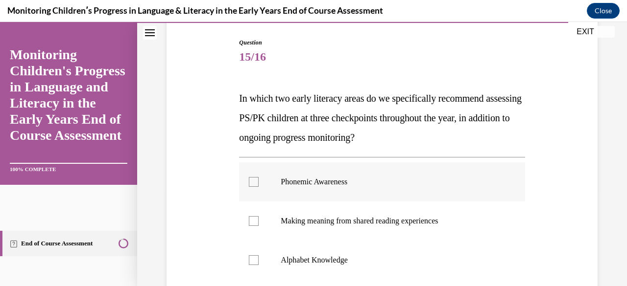
click at [252, 181] on div at bounding box center [254, 182] width 10 height 10
click at [252, 181] on input "Phonemic Awareness" at bounding box center [254, 182] width 10 height 10
checkbox input "true"
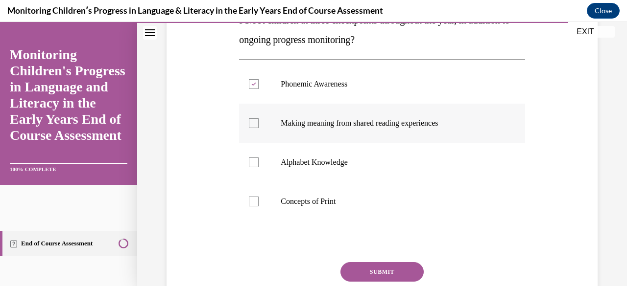
scroll to position [147, 0]
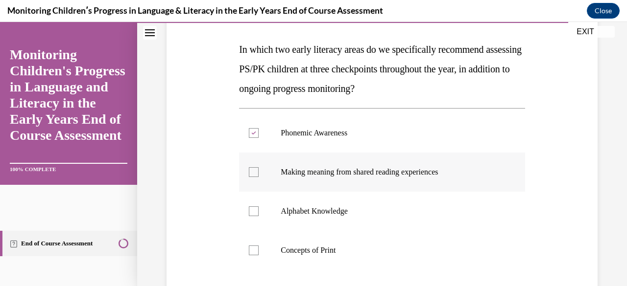
click at [251, 168] on div at bounding box center [254, 172] width 10 height 10
click at [251, 168] on input "Making meaning from shared reading experiences" at bounding box center [254, 172] width 10 height 10
checkbox input "true"
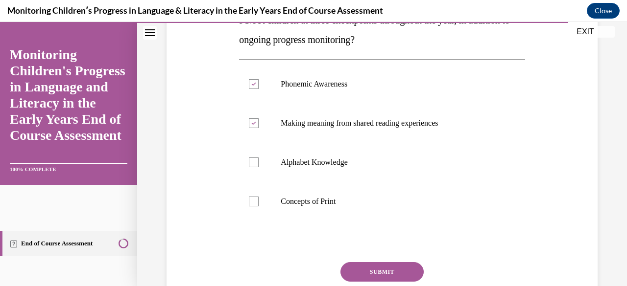
click at [373, 266] on button "SUBMIT" at bounding box center [381, 272] width 83 height 20
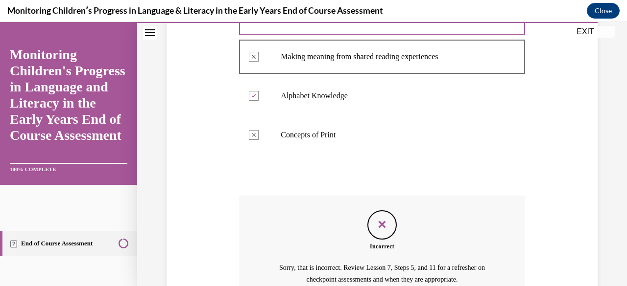
scroll to position [362, 0]
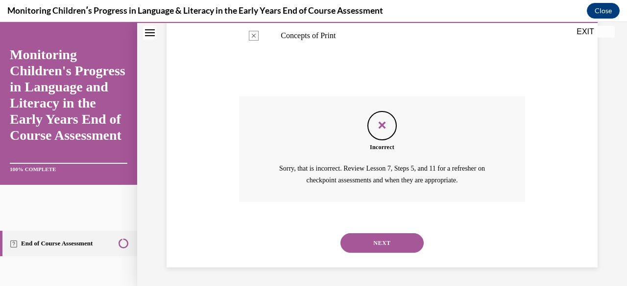
click at [366, 236] on button "NEXT" at bounding box center [381, 243] width 83 height 20
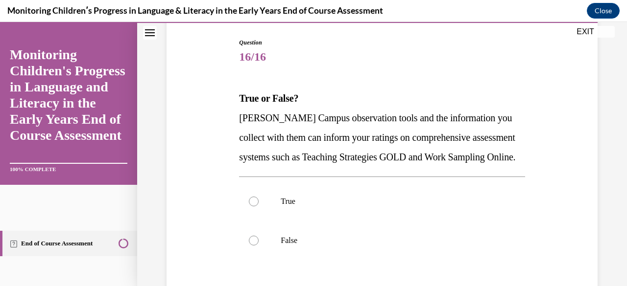
scroll to position [147, 0]
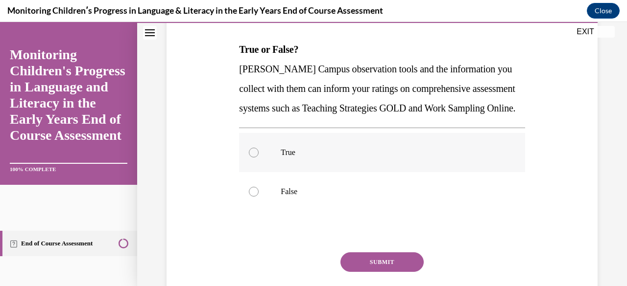
click at [254, 158] on div at bounding box center [254, 153] width 10 height 10
click at [254, 158] on input "True" at bounding box center [254, 153] width 10 height 10
radio input "true"
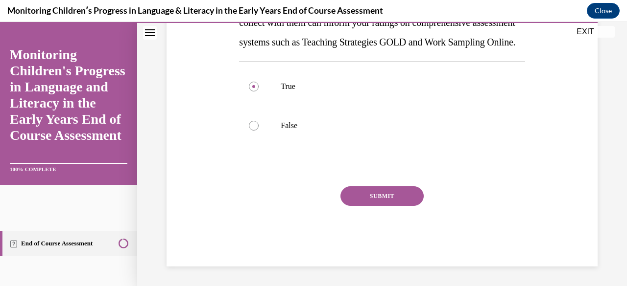
click at [399, 197] on button "SUBMIT" at bounding box center [381, 196] width 83 height 20
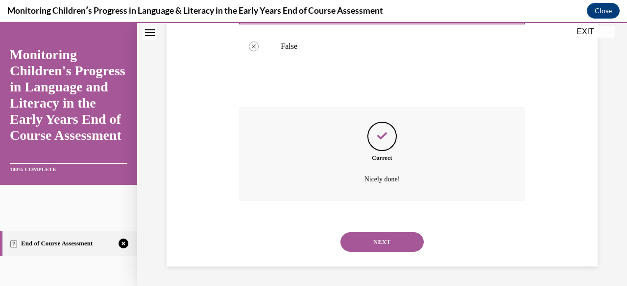
scroll to position [311, 0]
click at [389, 239] on button "NEXT" at bounding box center [381, 243] width 83 height 20
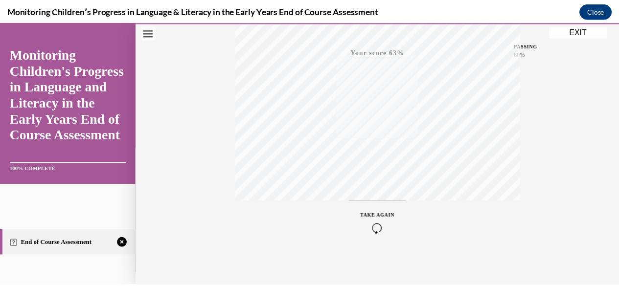
scroll to position [237, 0]
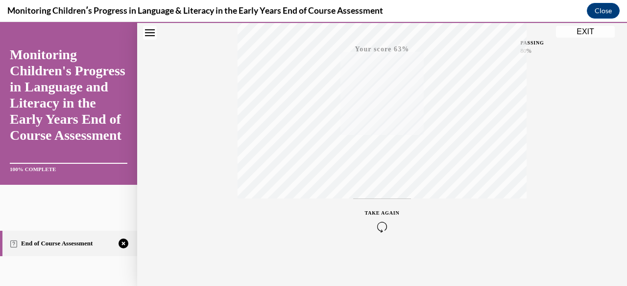
click at [591, 32] on button "EXIT" at bounding box center [585, 32] width 59 height 12
